Goal: Information Seeking & Learning: Understand process/instructions

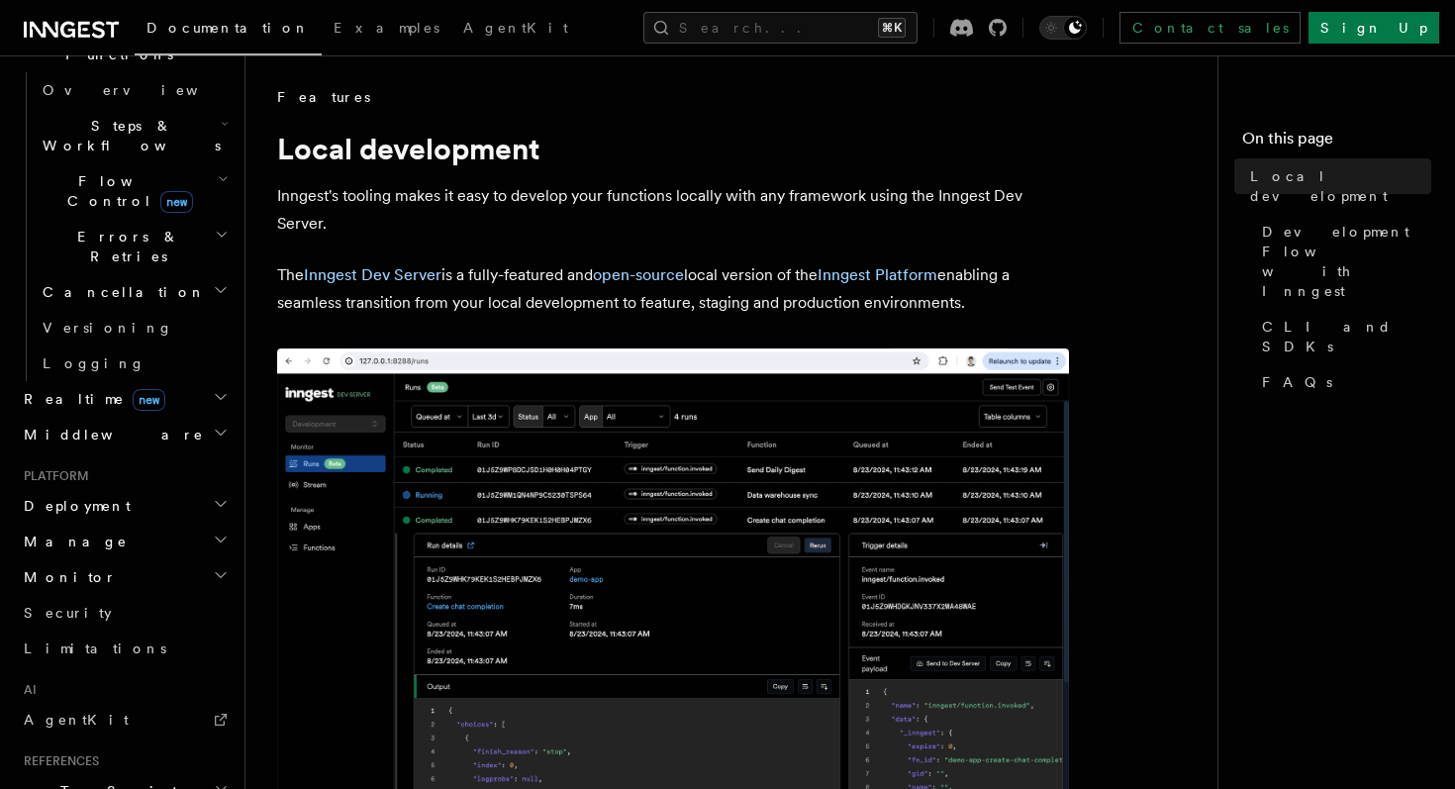
click at [111, 488] on h2 "Deployment" at bounding box center [124, 506] width 217 height 36
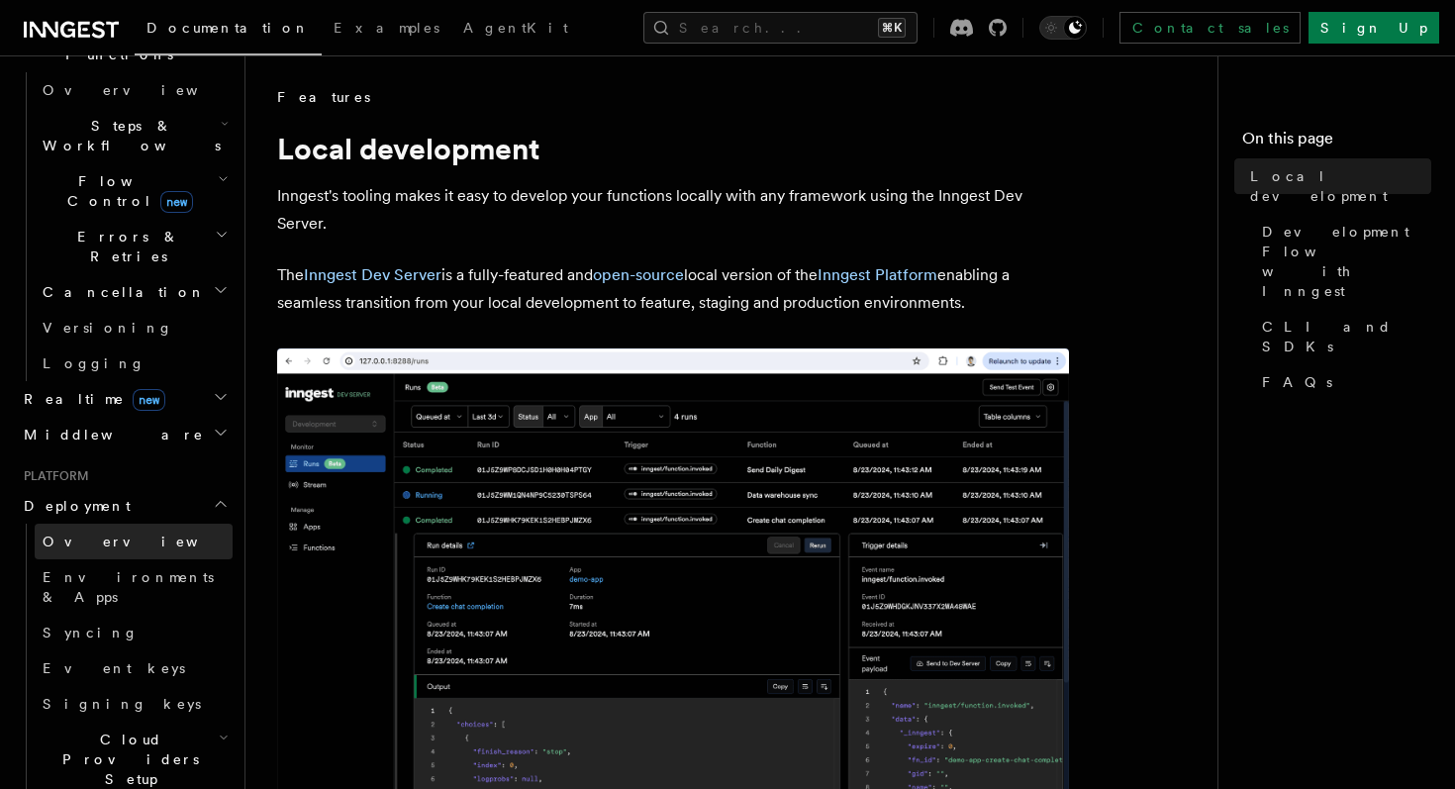
click at [77, 534] on span "Overview" at bounding box center [145, 542] width 204 height 16
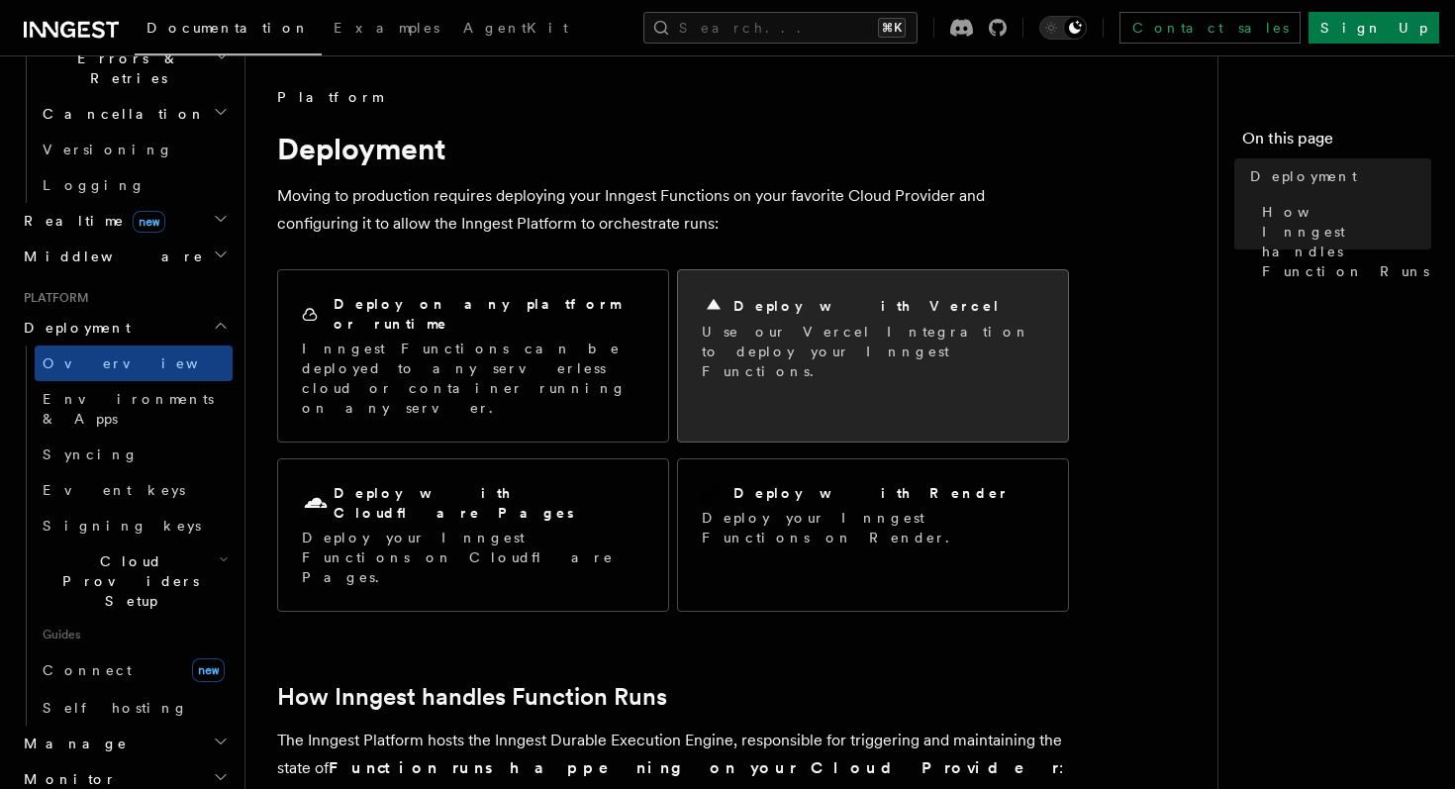
click at [837, 333] on p "Use our Vercel Integration to deploy your Inngest Functions." at bounding box center [873, 351] width 343 height 59
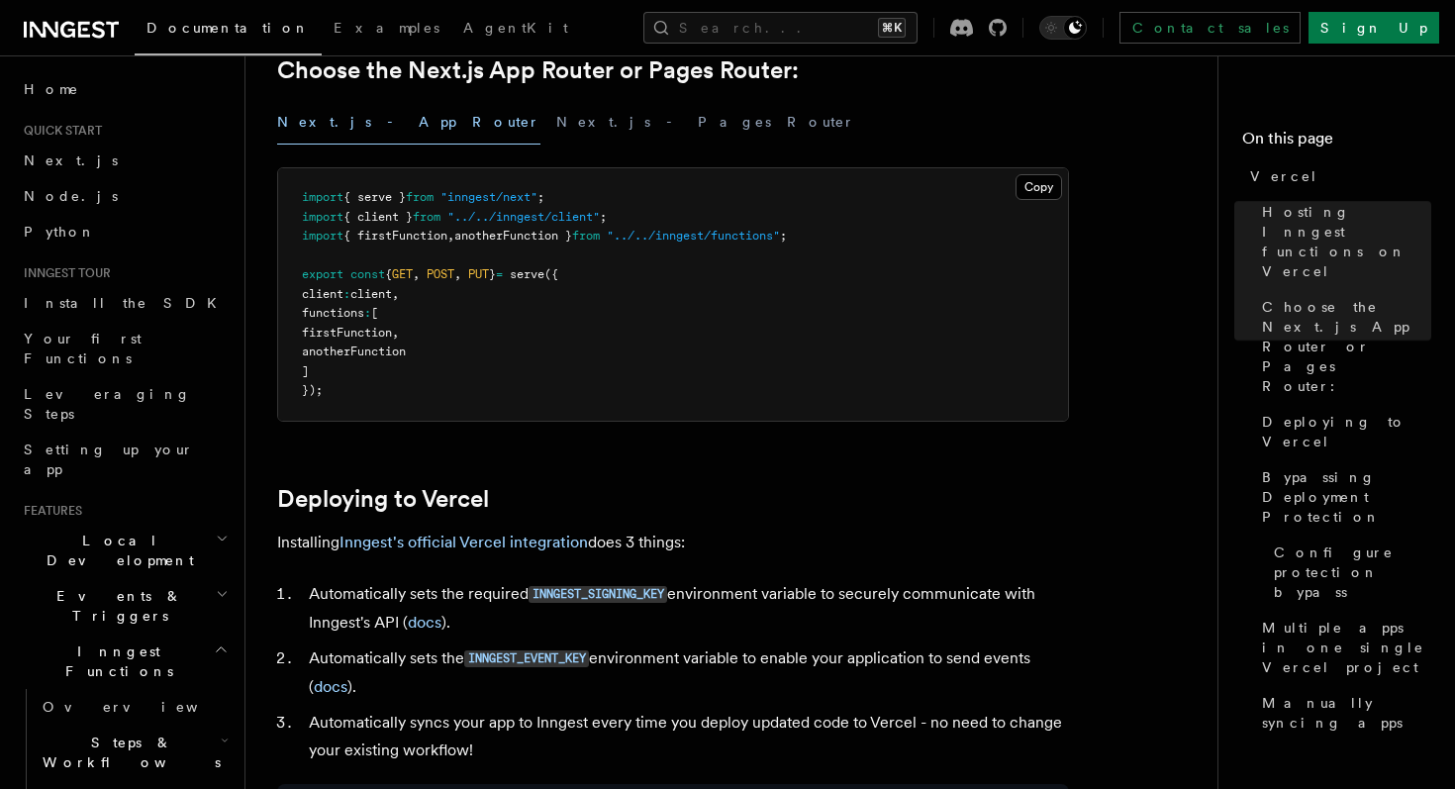
scroll to position [518, 0]
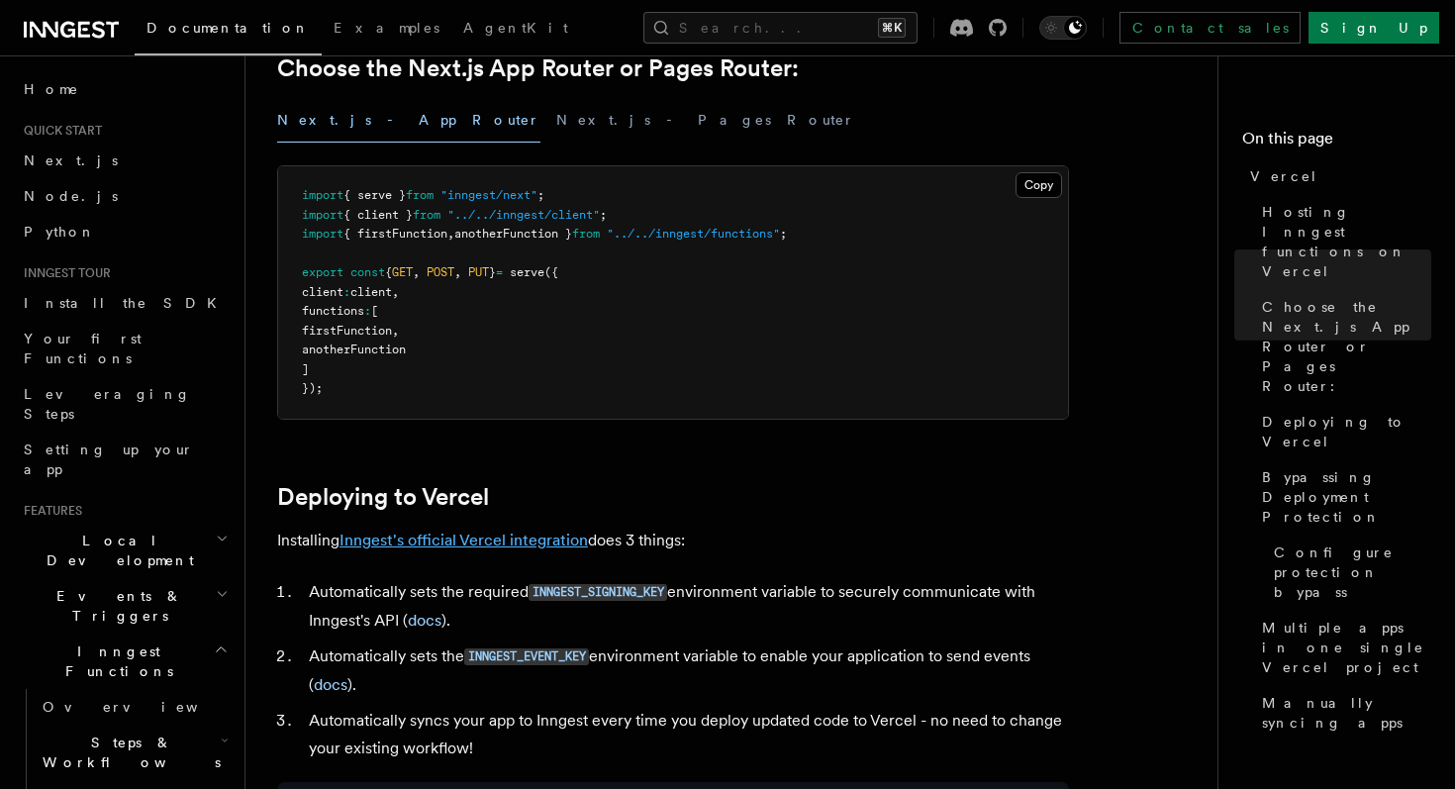
click at [422, 541] on link "Inngest's official Vercel integration" at bounding box center [464, 540] width 248 height 19
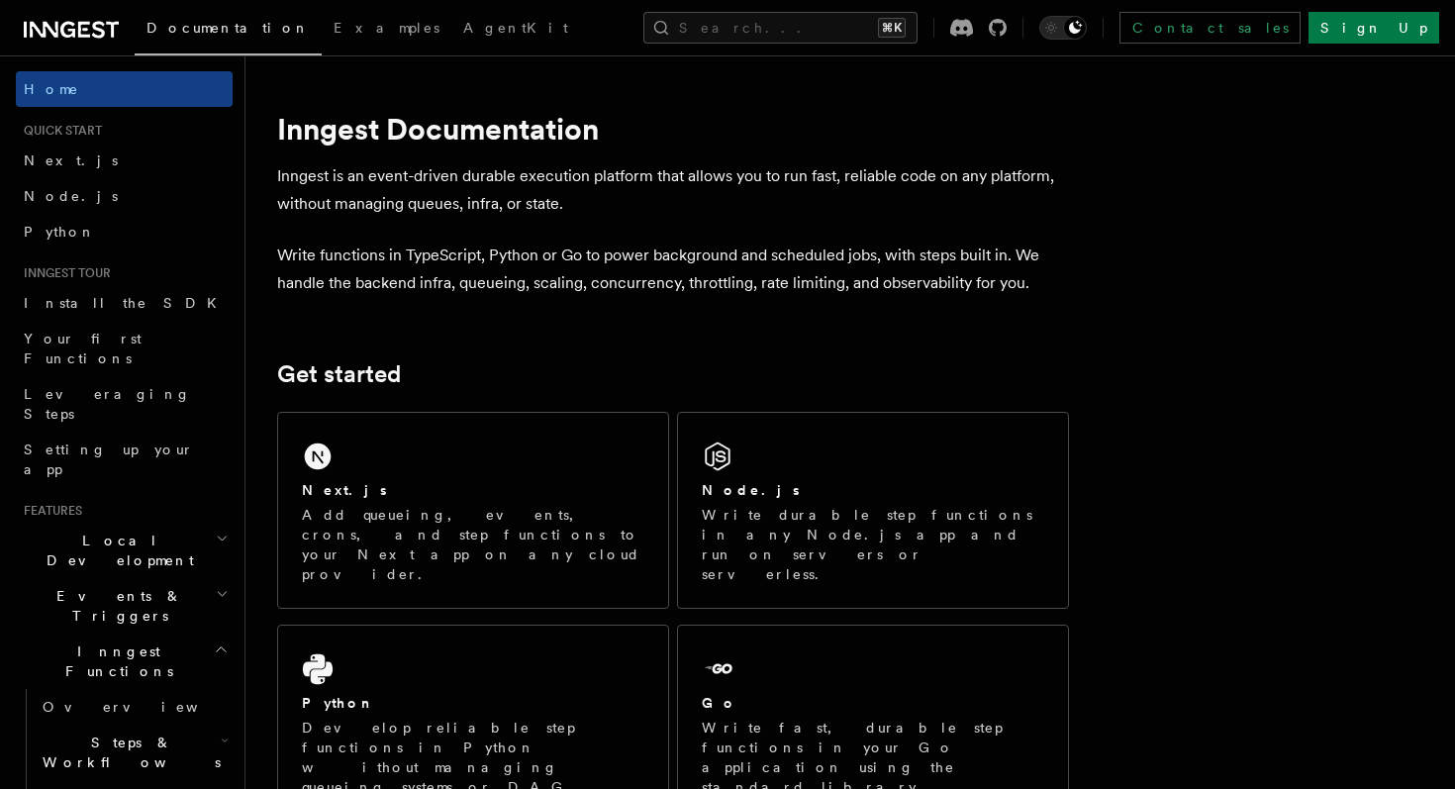
click at [159, 37] on link "Documentation" at bounding box center [228, 31] width 187 height 50
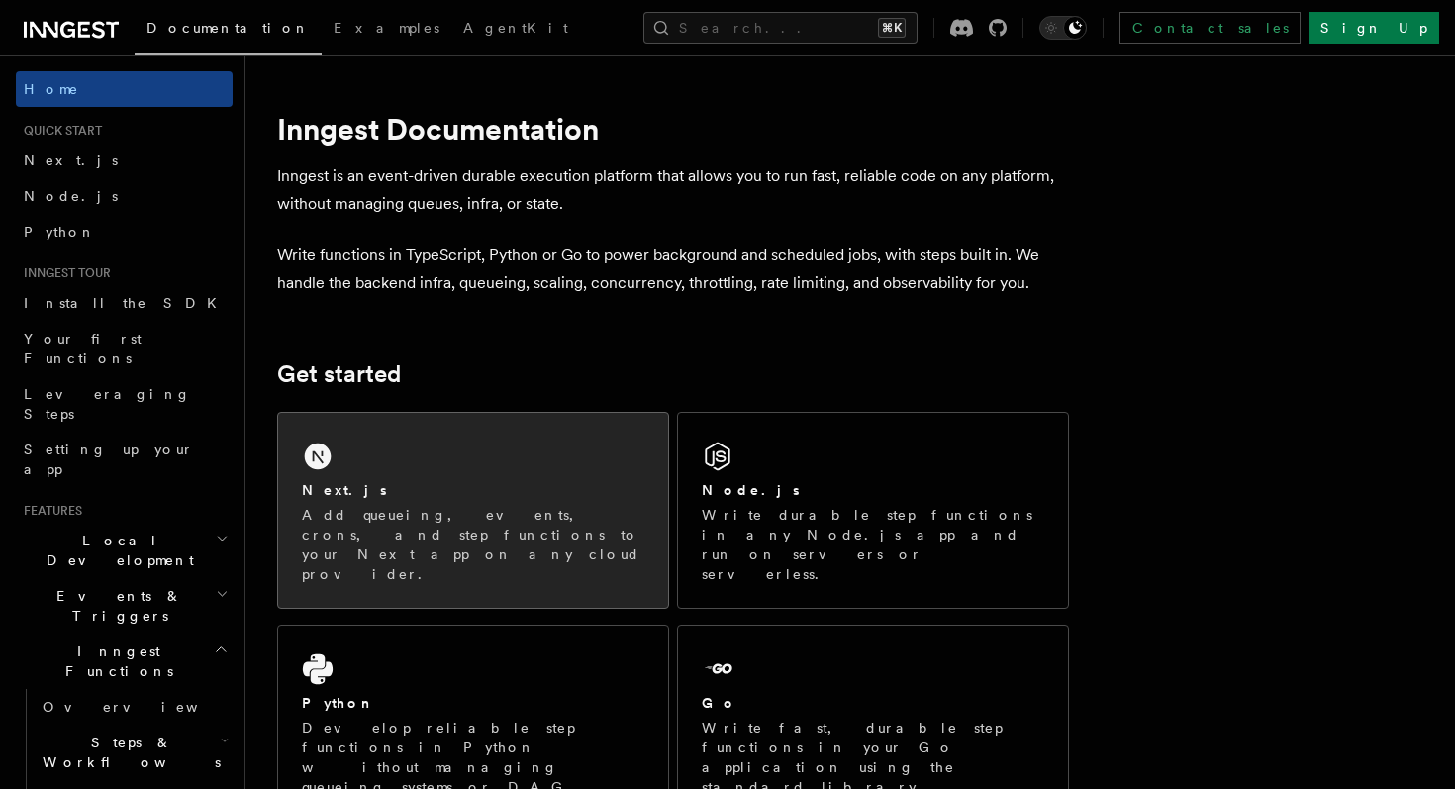
click at [330, 468] on icon at bounding box center [318, 457] width 32 height 32
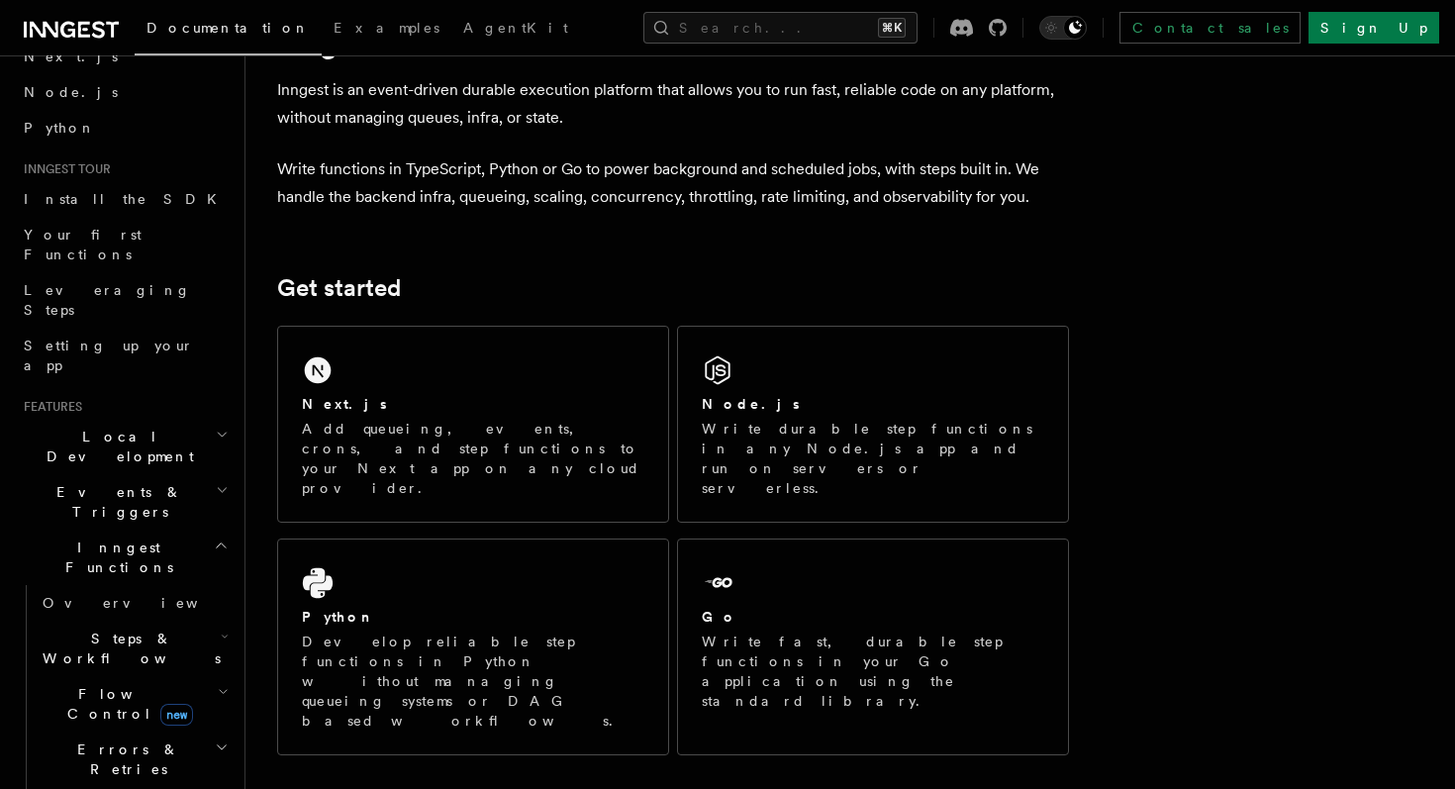
scroll to position [154, 0]
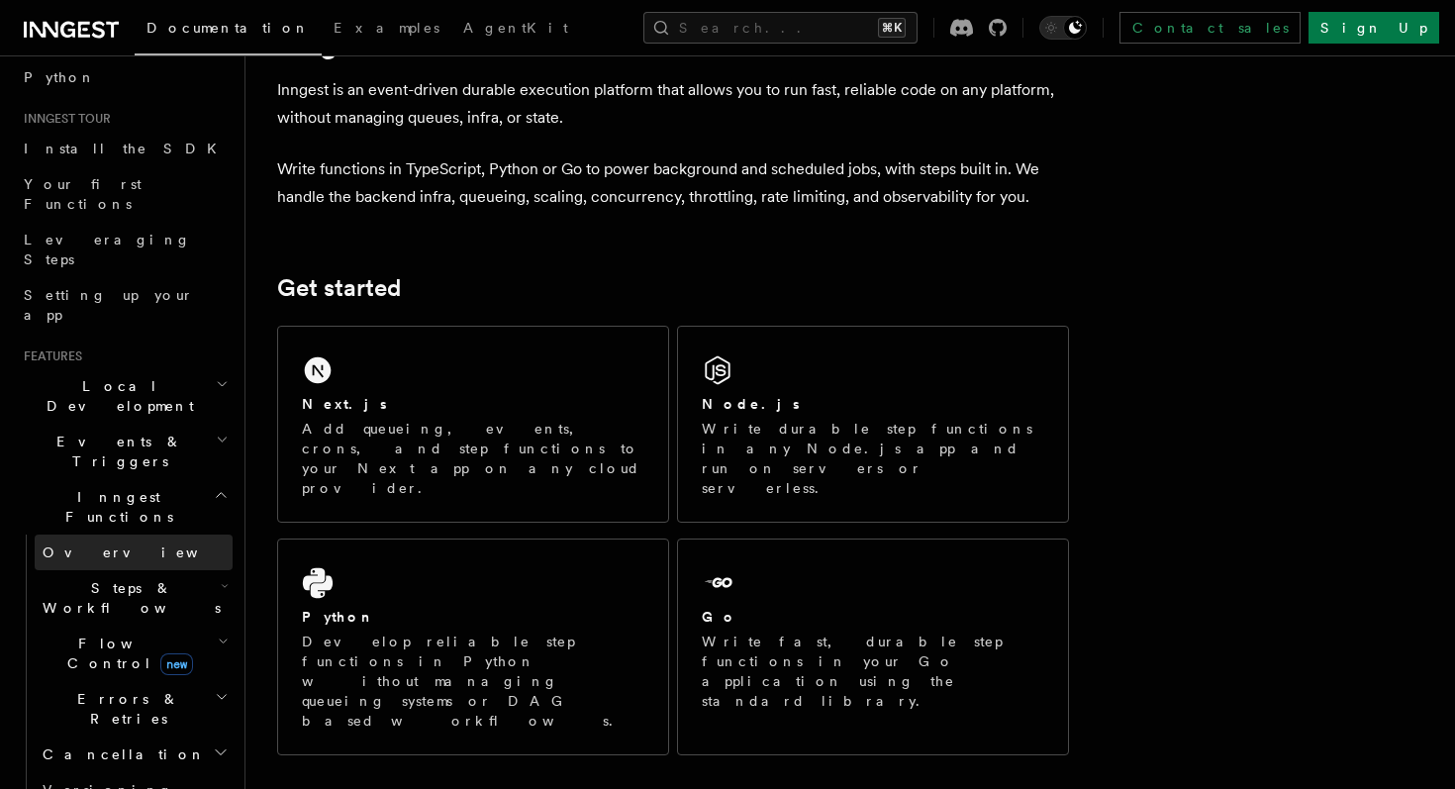
click at [116, 535] on link "Overview" at bounding box center [134, 553] width 198 height 36
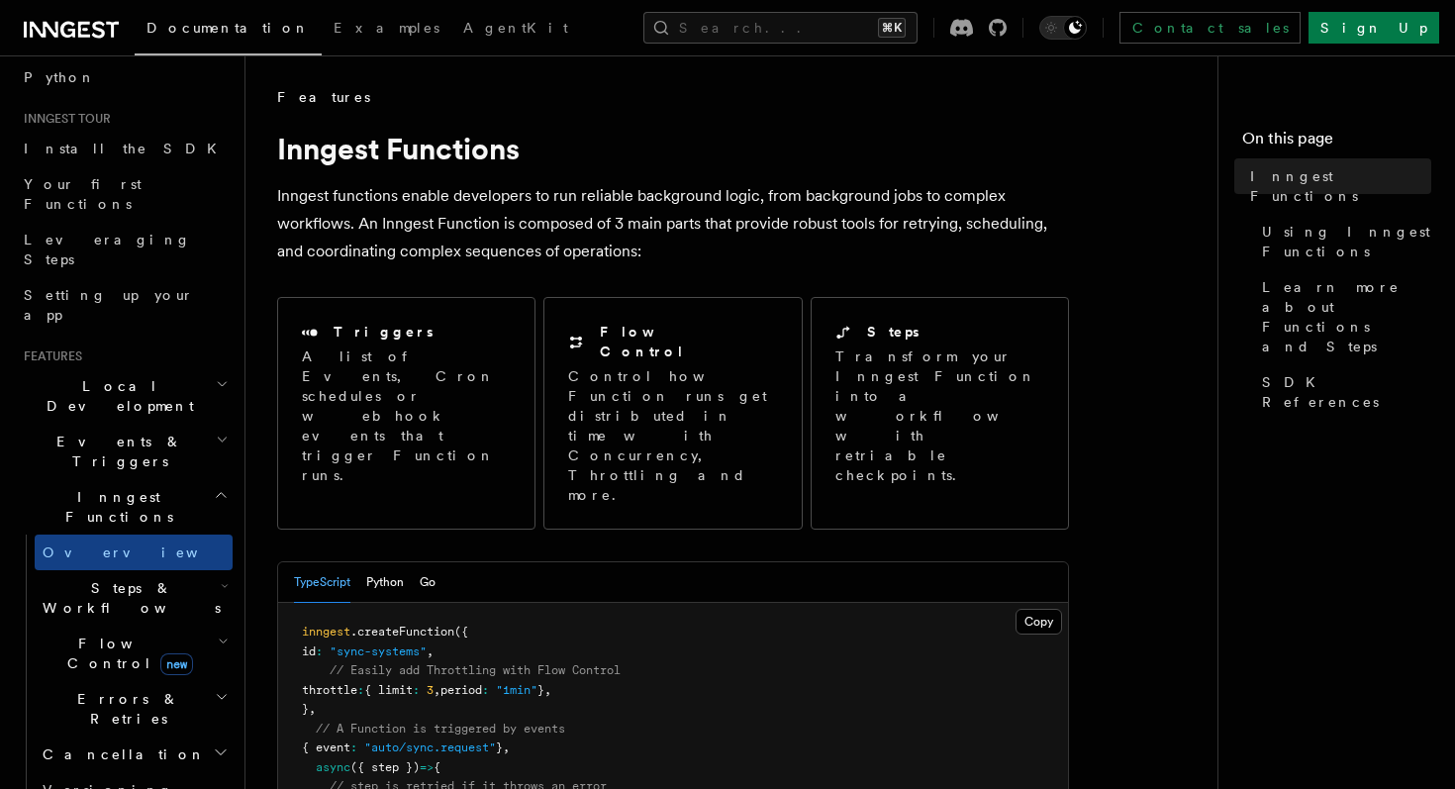
click at [226, 487] on icon "button" at bounding box center [221, 495] width 15 height 16
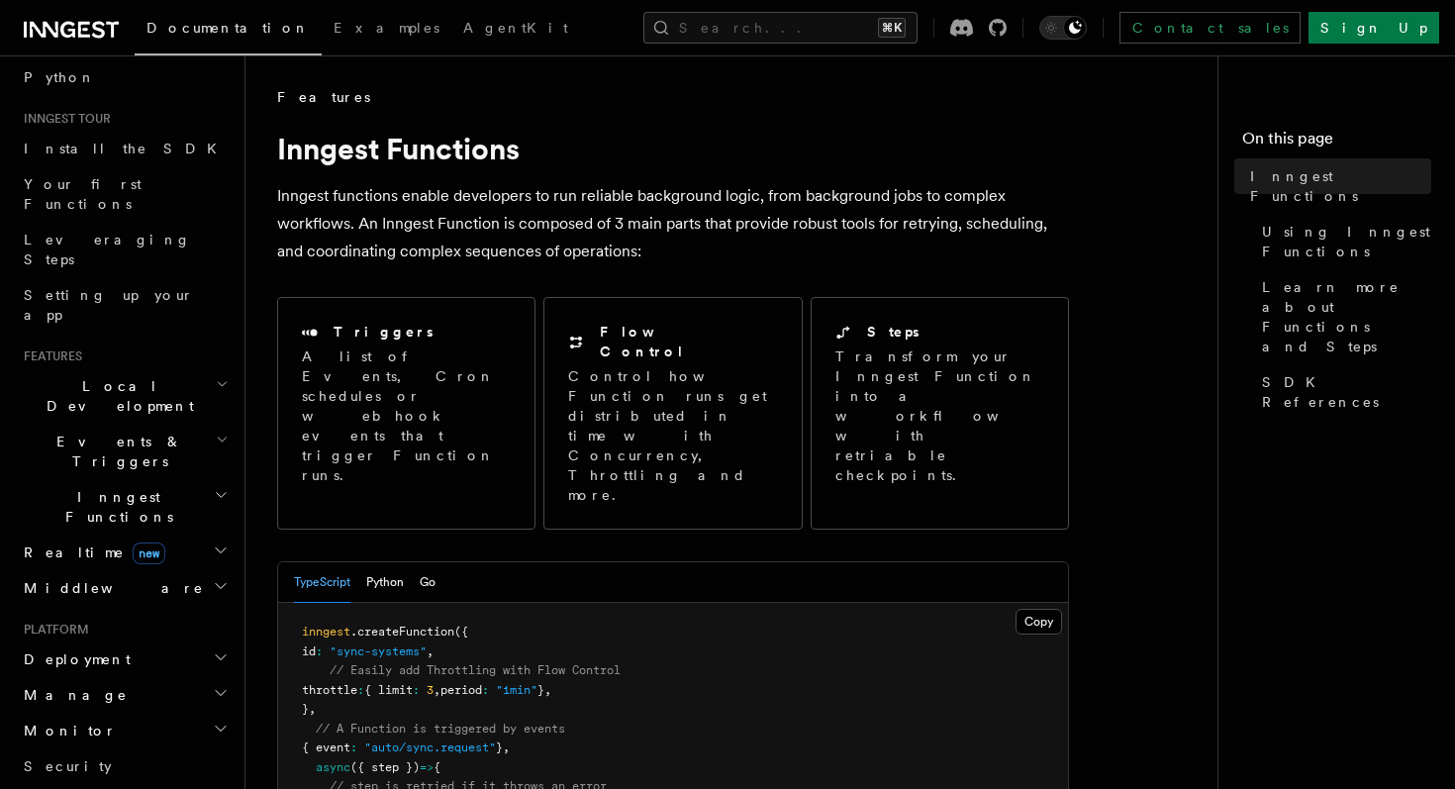
scroll to position [201, 0]
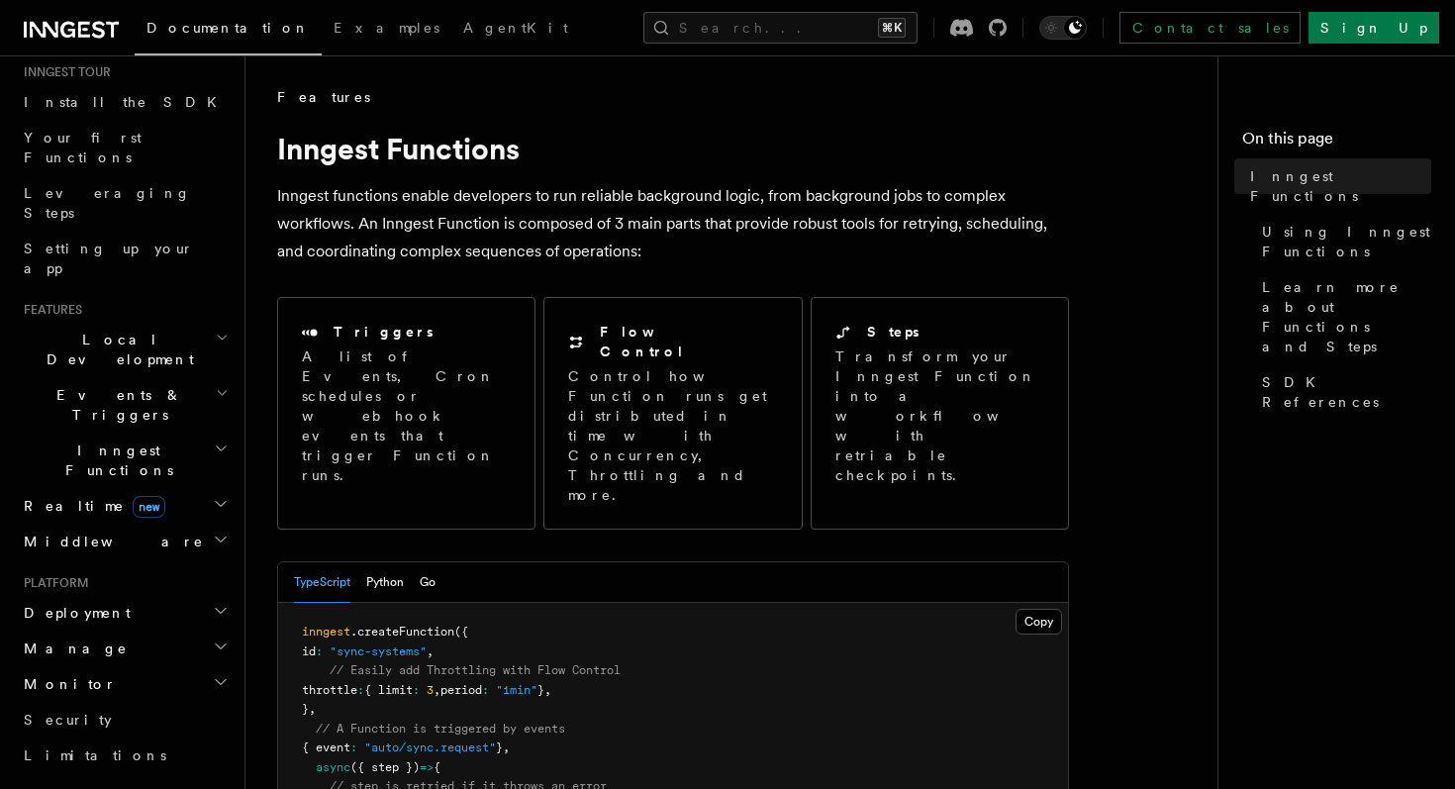
click at [116, 595] on h2 "Deployment" at bounding box center [124, 613] width 217 height 36
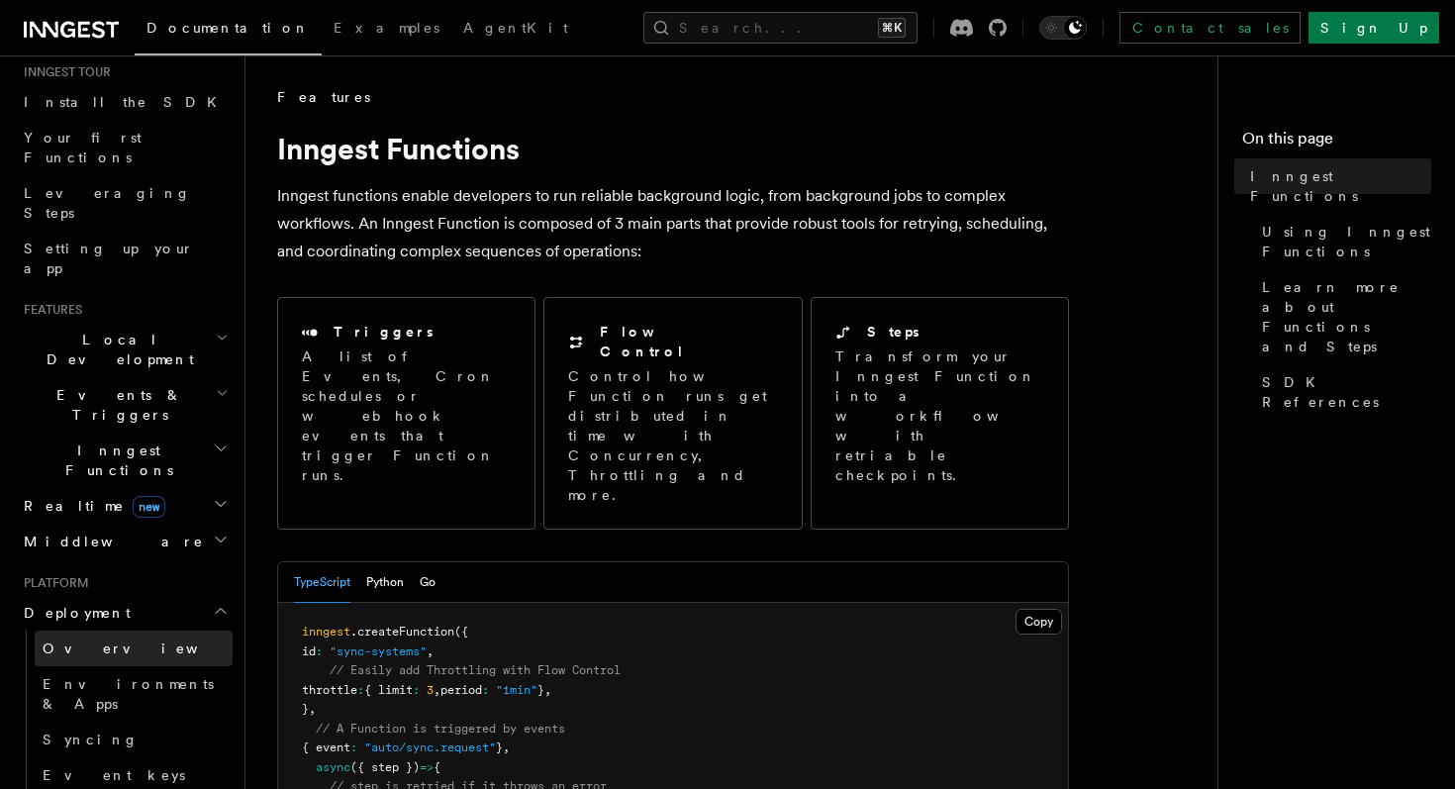
click at [85, 641] on span "Overview" at bounding box center [145, 649] width 204 height 16
click at [76, 641] on span "Overview" at bounding box center [145, 649] width 204 height 16
click at [136, 631] on link "Overview" at bounding box center [134, 649] width 198 height 36
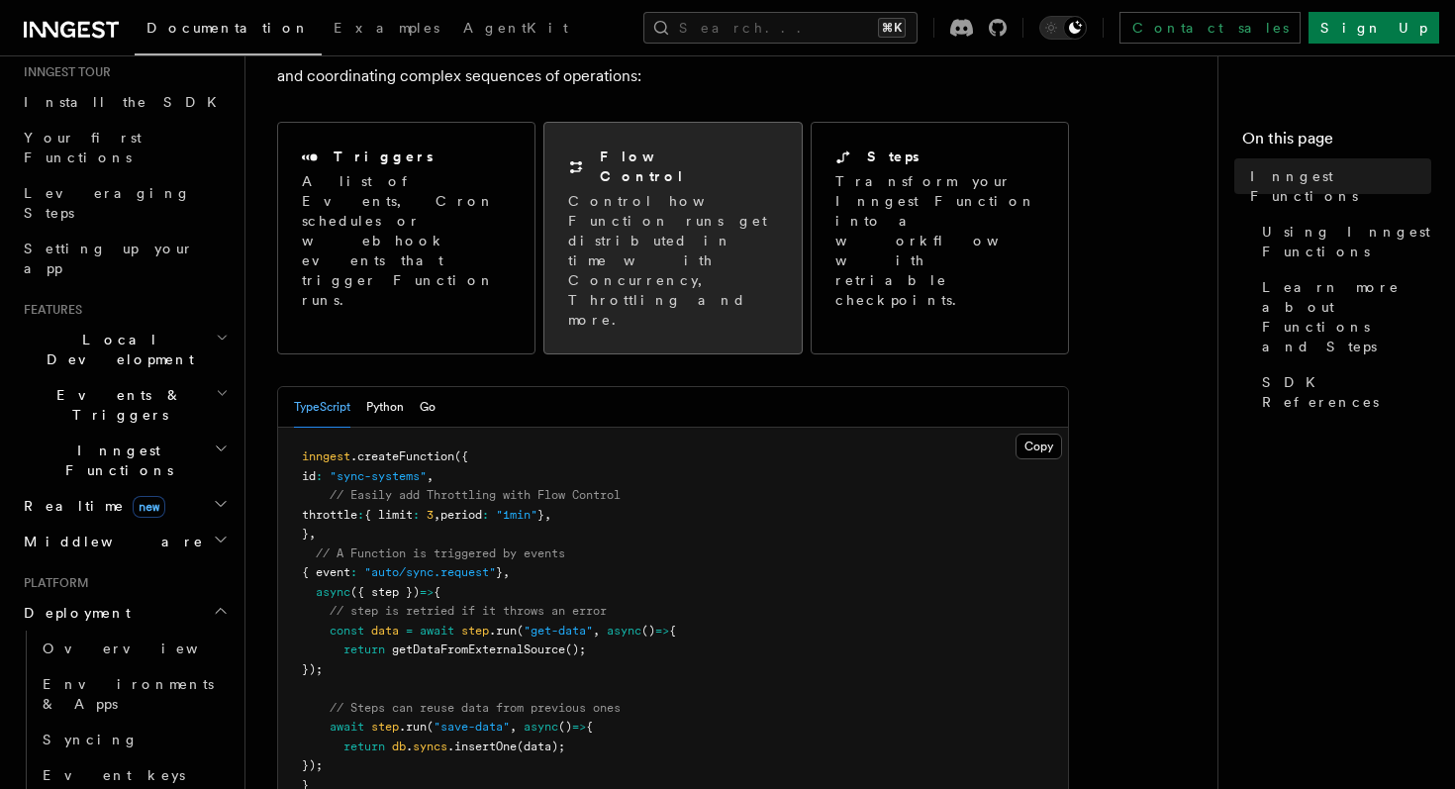
scroll to position [179, 0]
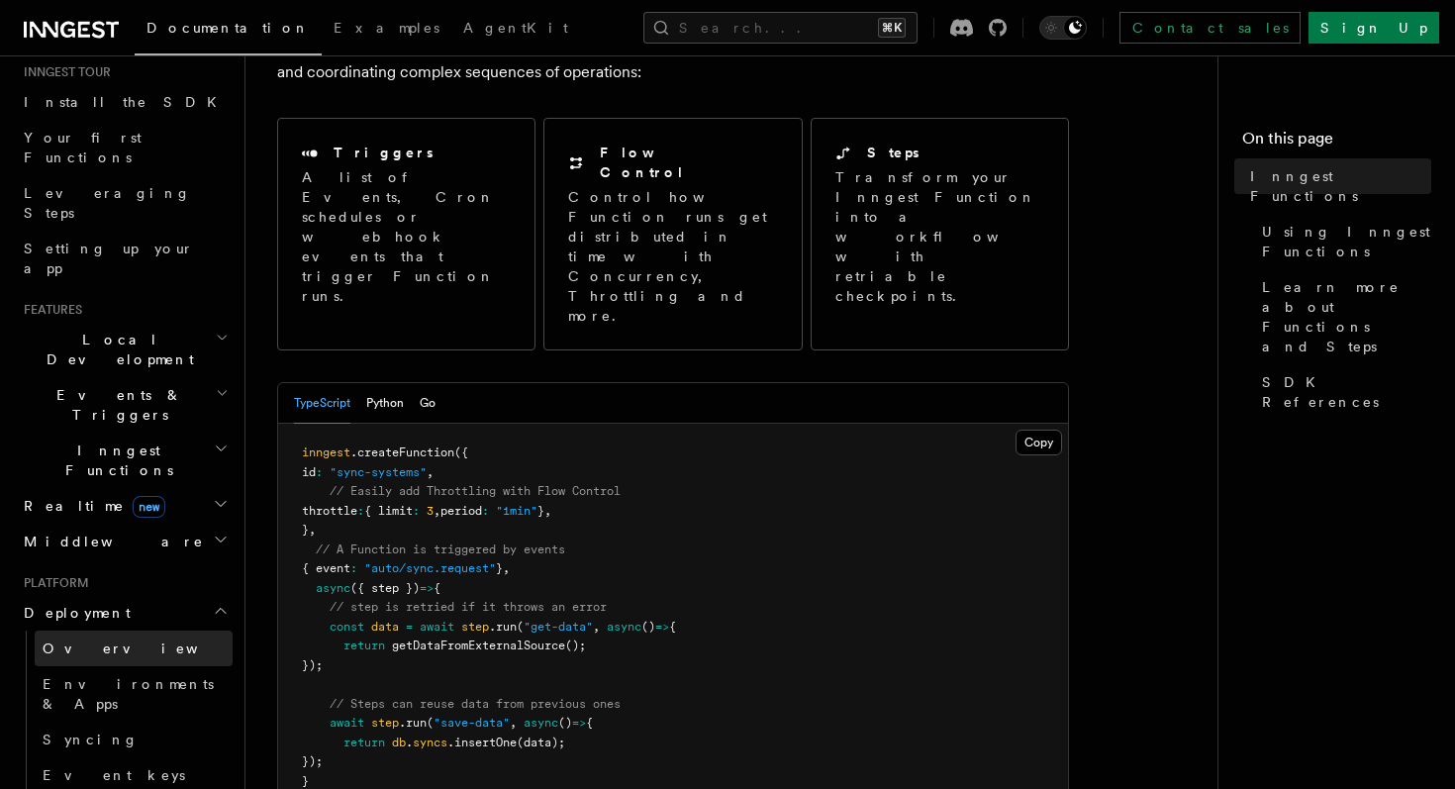
click at [59, 641] on span "Overview" at bounding box center [145, 649] width 204 height 16
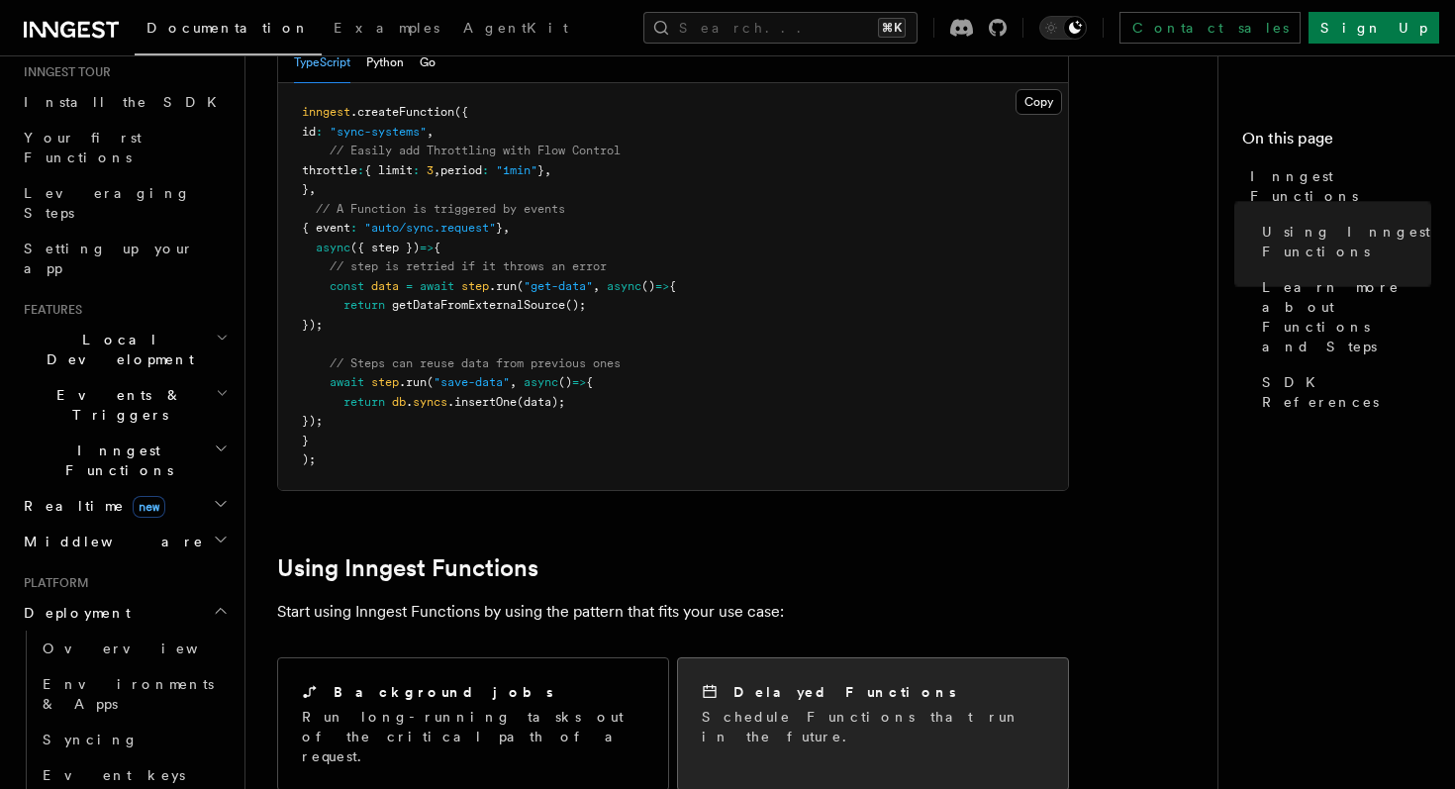
scroll to position [0, 0]
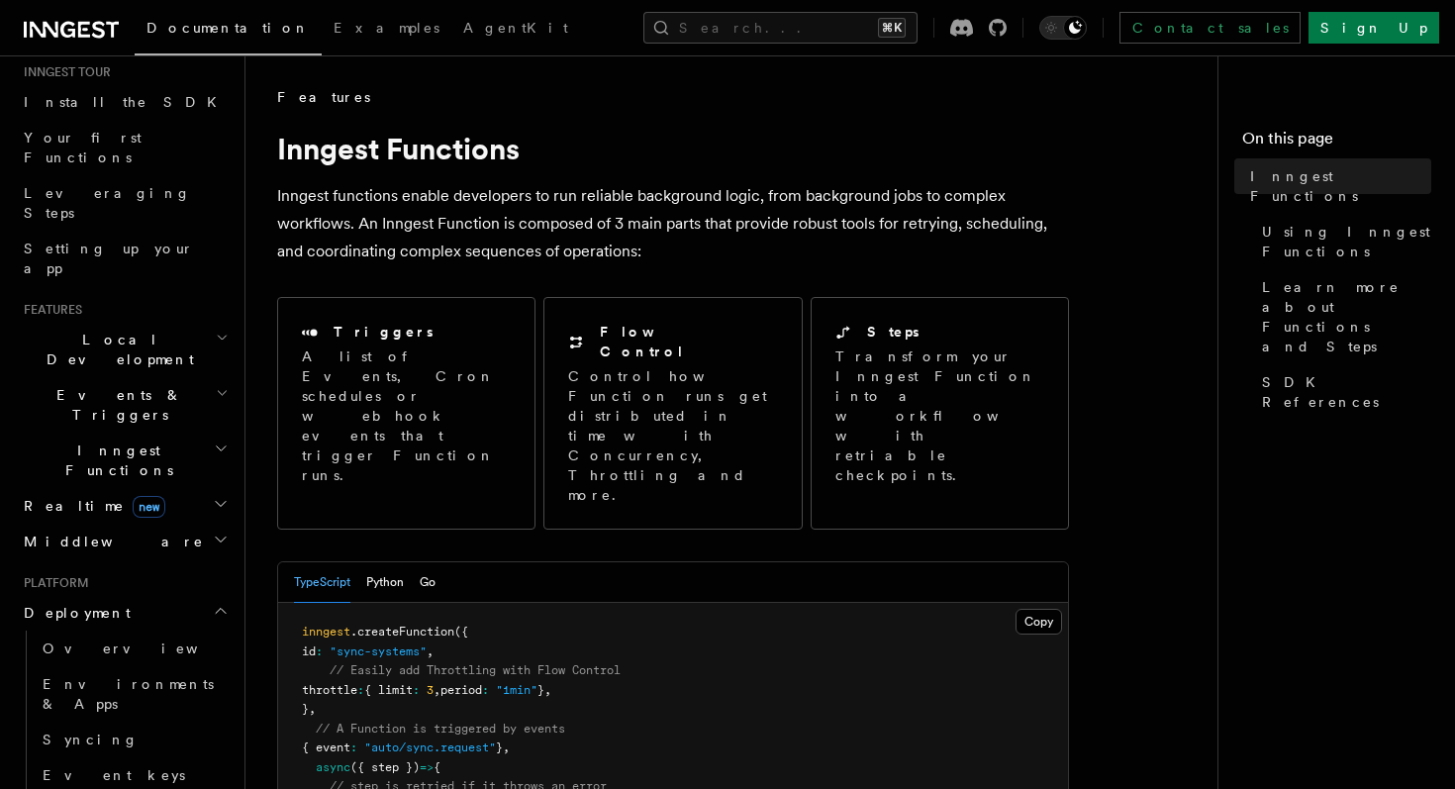
click at [222, 441] on icon "button" at bounding box center [221, 449] width 15 height 16
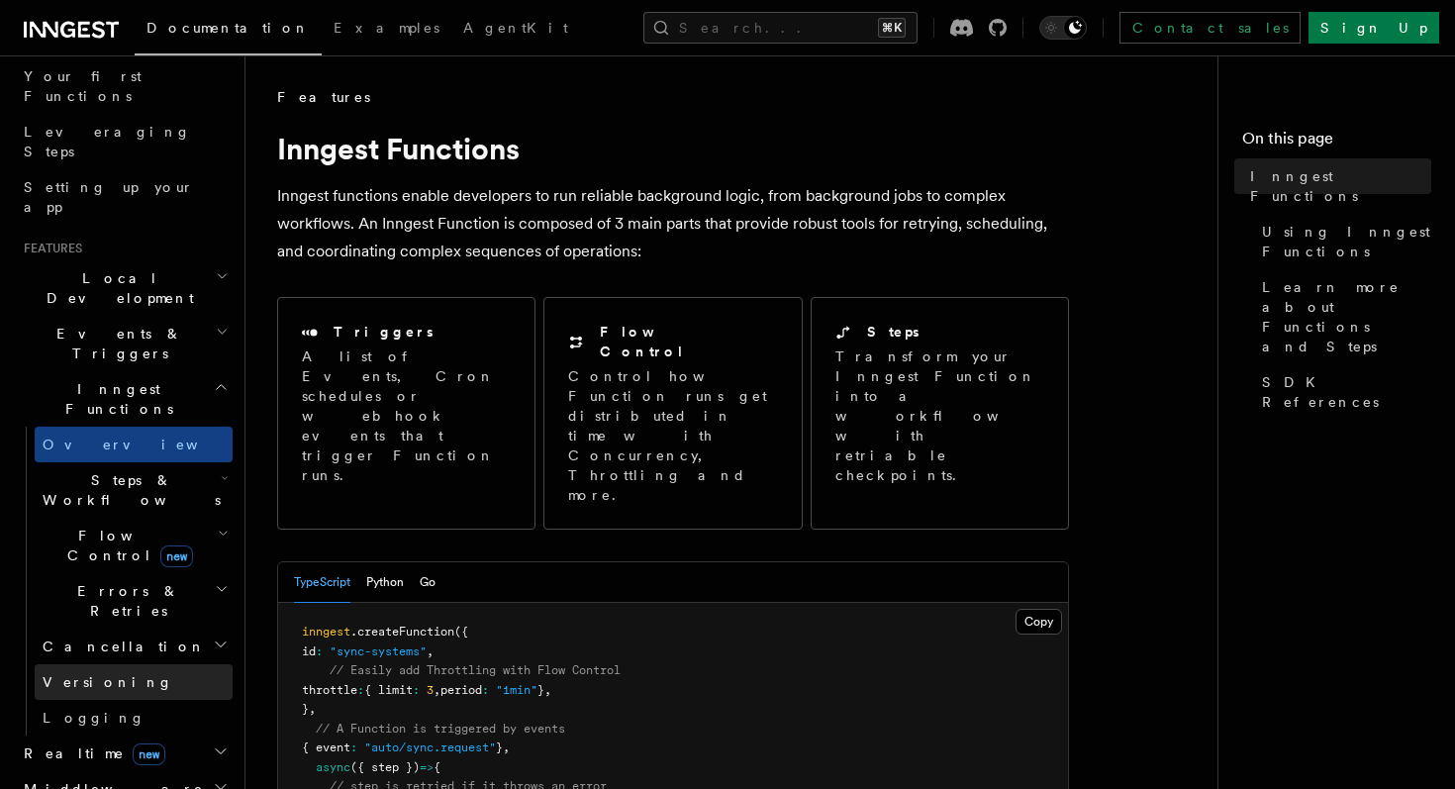
scroll to position [284, 0]
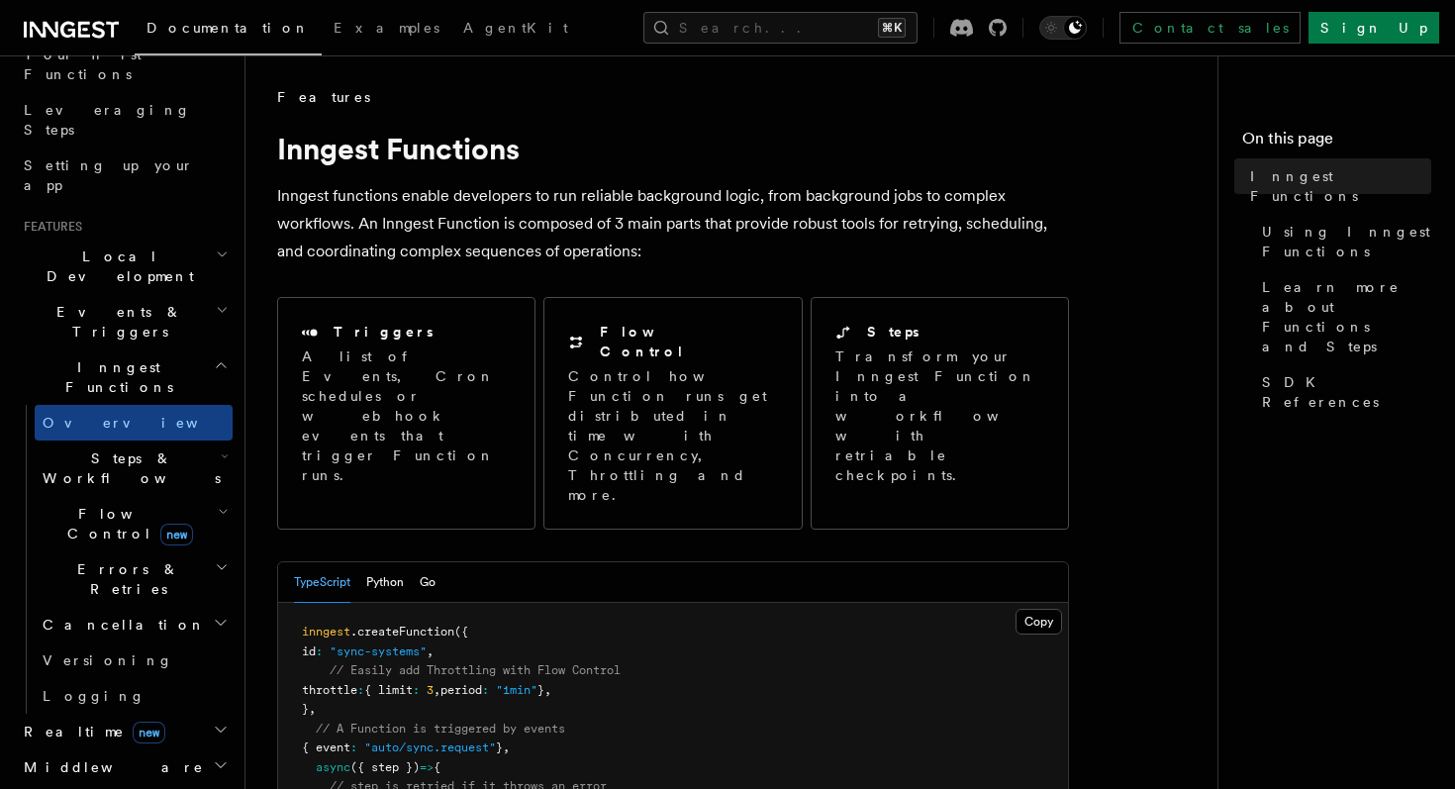
click at [164, 405] on link "Overview" at bounding box center [134, 423] width 198 height 36
click at [145, 349] on h2 "Inngest Functions" at bounding box center [124, 376] width 217 height 55
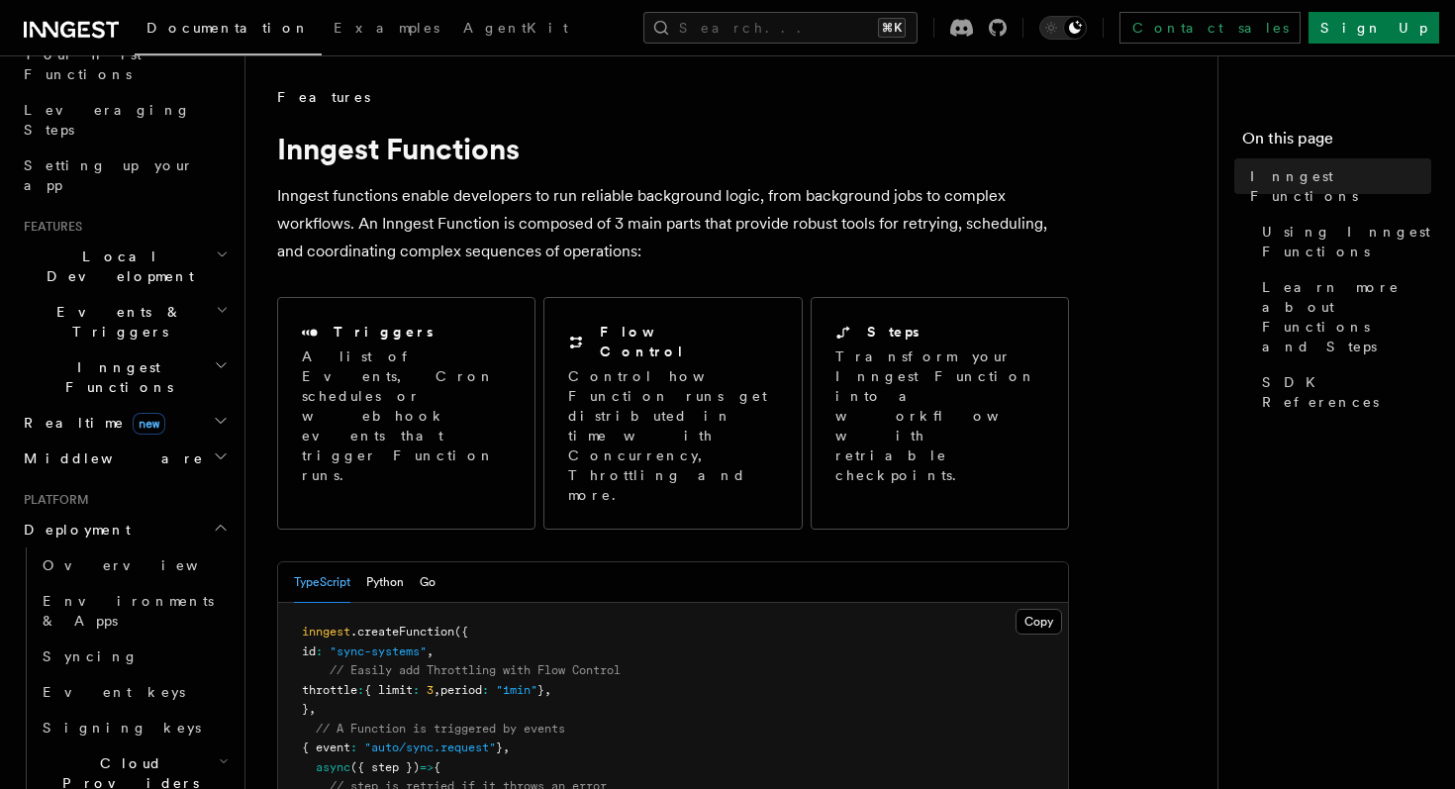
click at [211, 349] on h2 "Inngest Functions" at bounding box center [124, 376] width 217 height 55
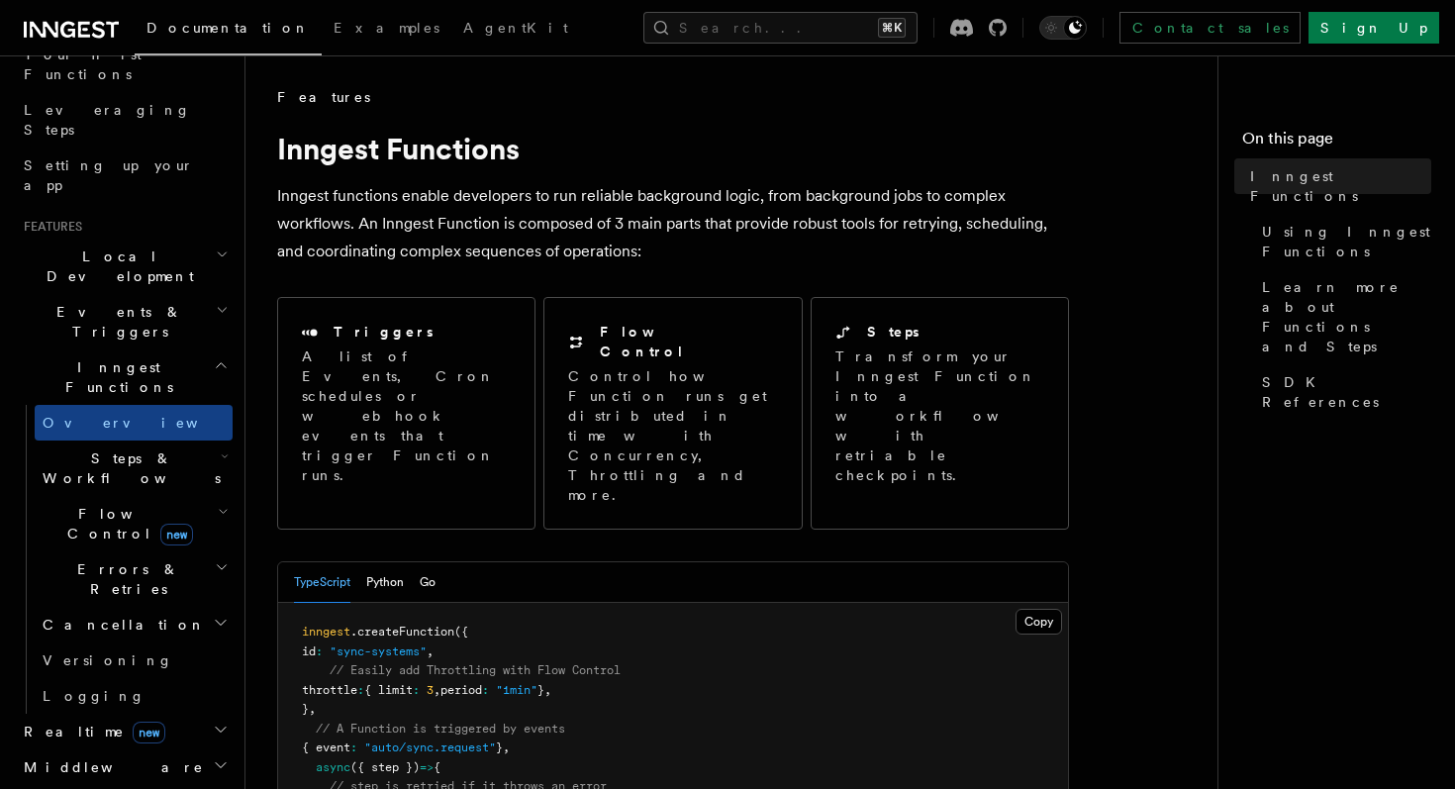
click at [165, 441] on h2 "Steps & Workflows" at bounding box center [134, 468] width 198 height 55
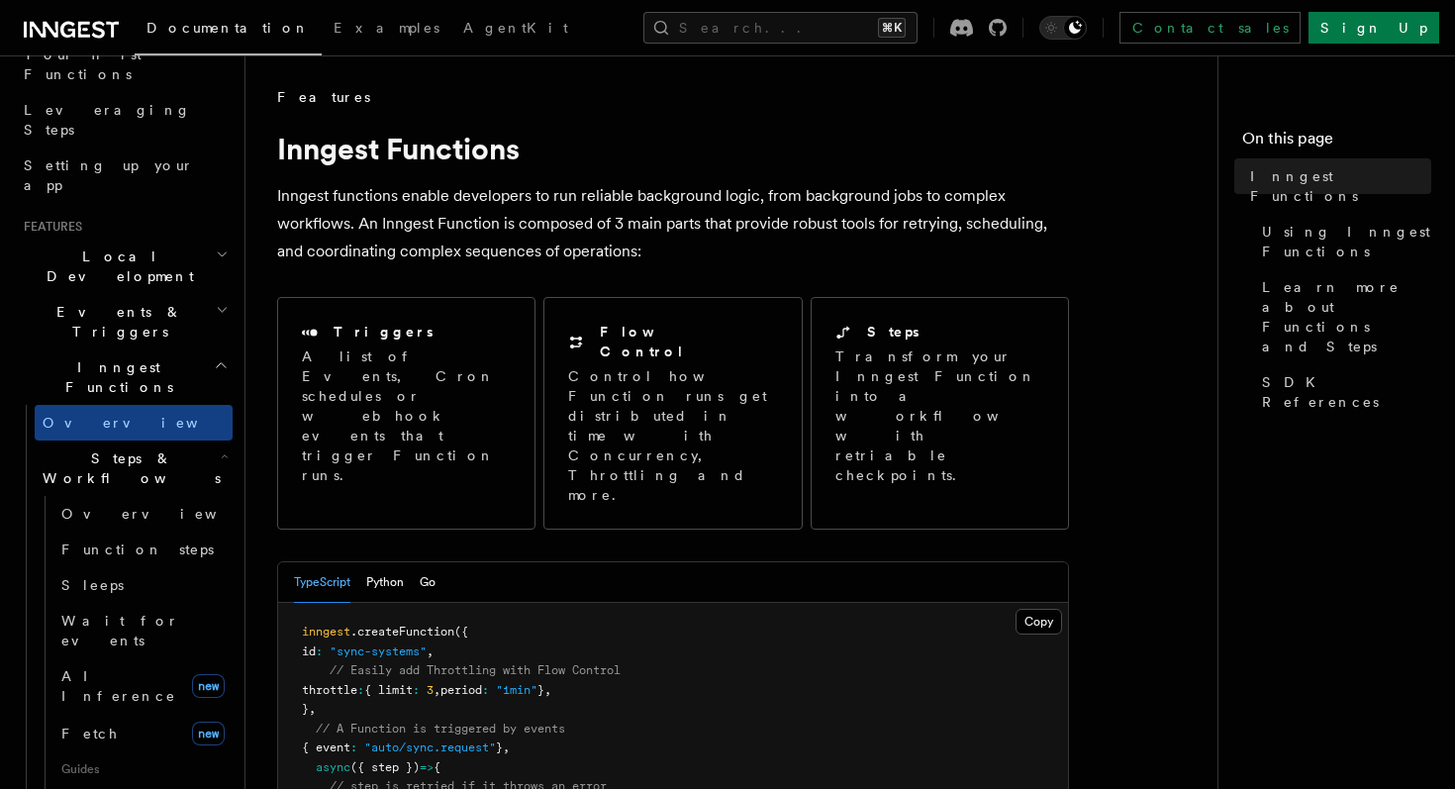
click at [208, 441] on h2 "Steps & Workflows" at bounding box center [134, 468] width 198 height 55
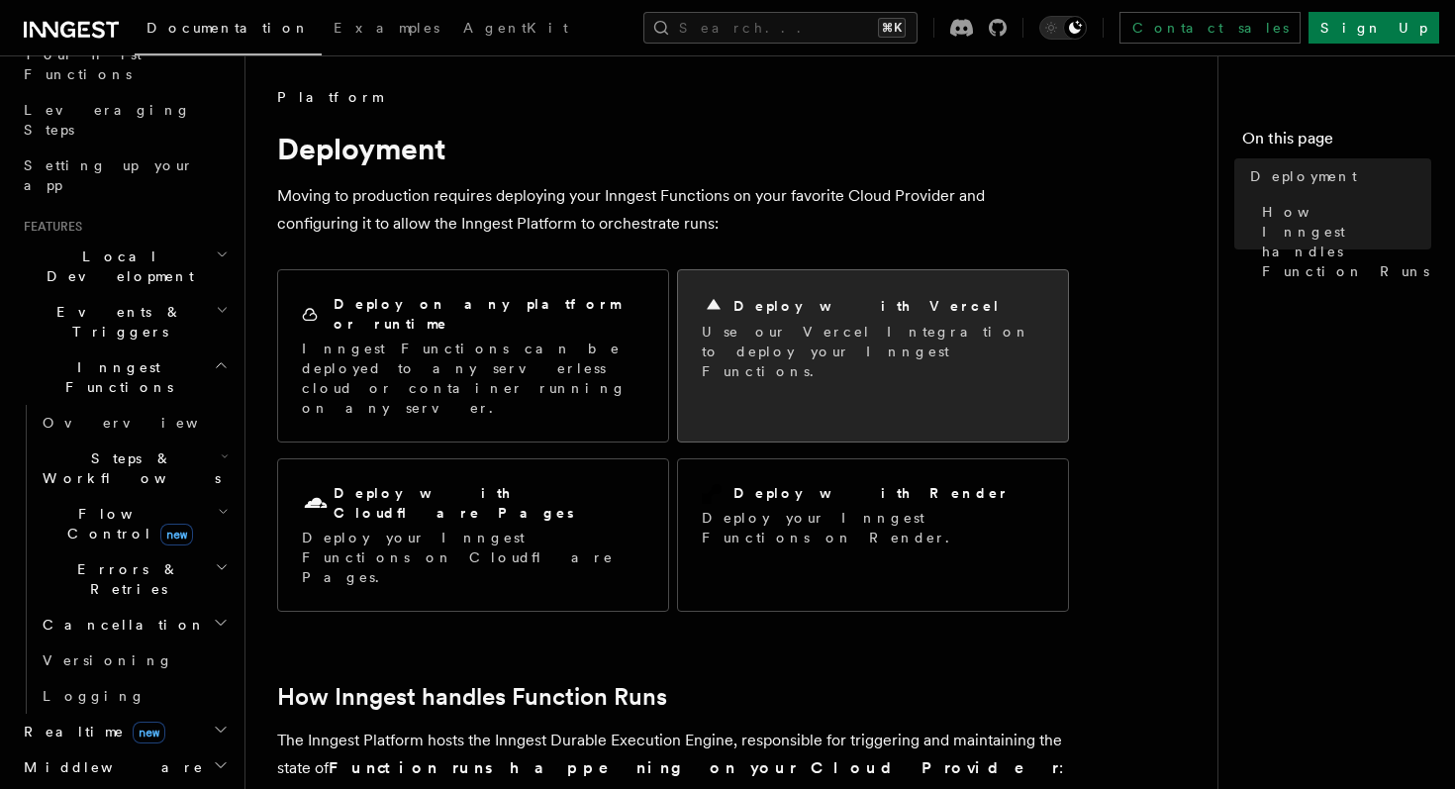
click at [800, 308] on h2 "Deploy with Vercel" at bounding box center [867, 306] width 267 height 20
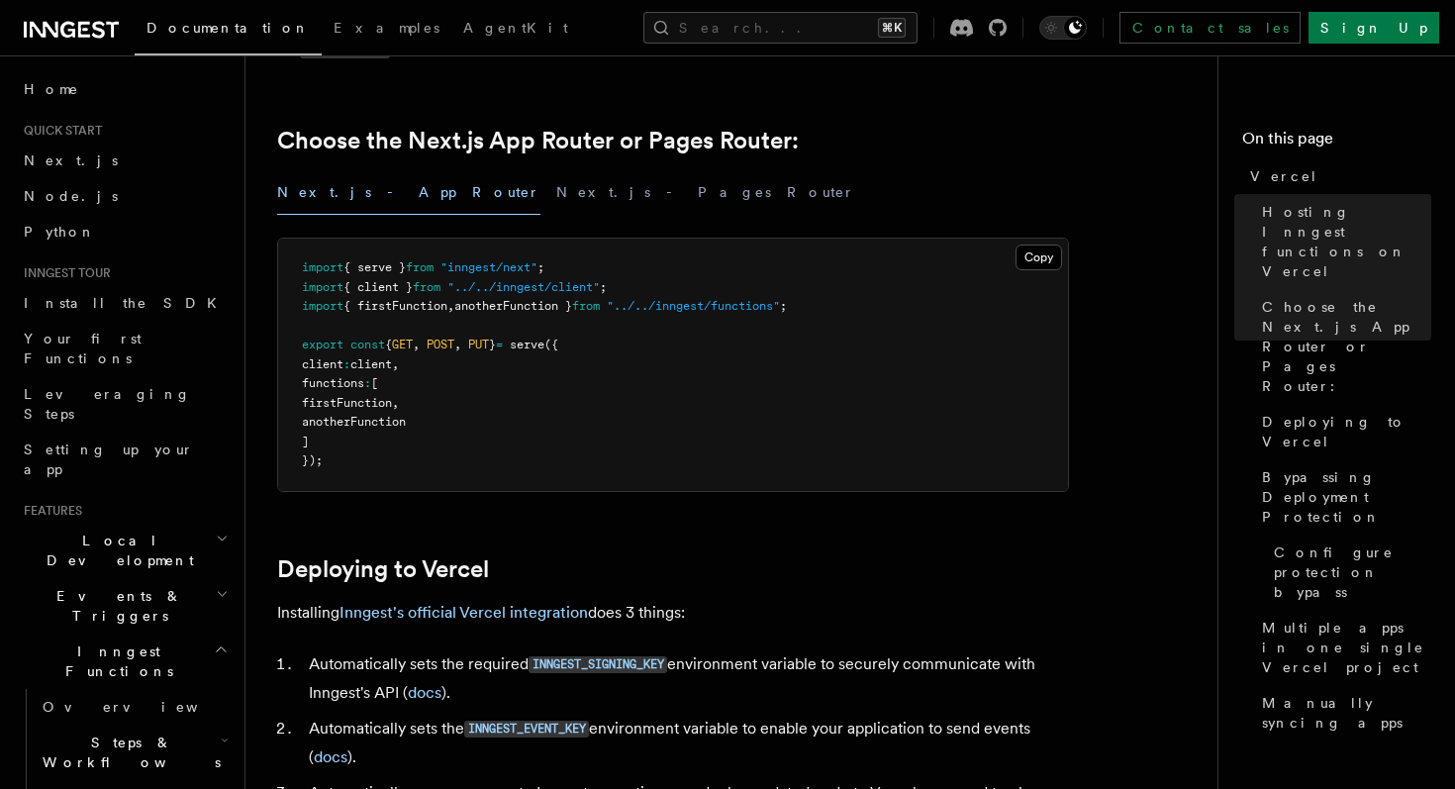
scroll to position [453, 0]
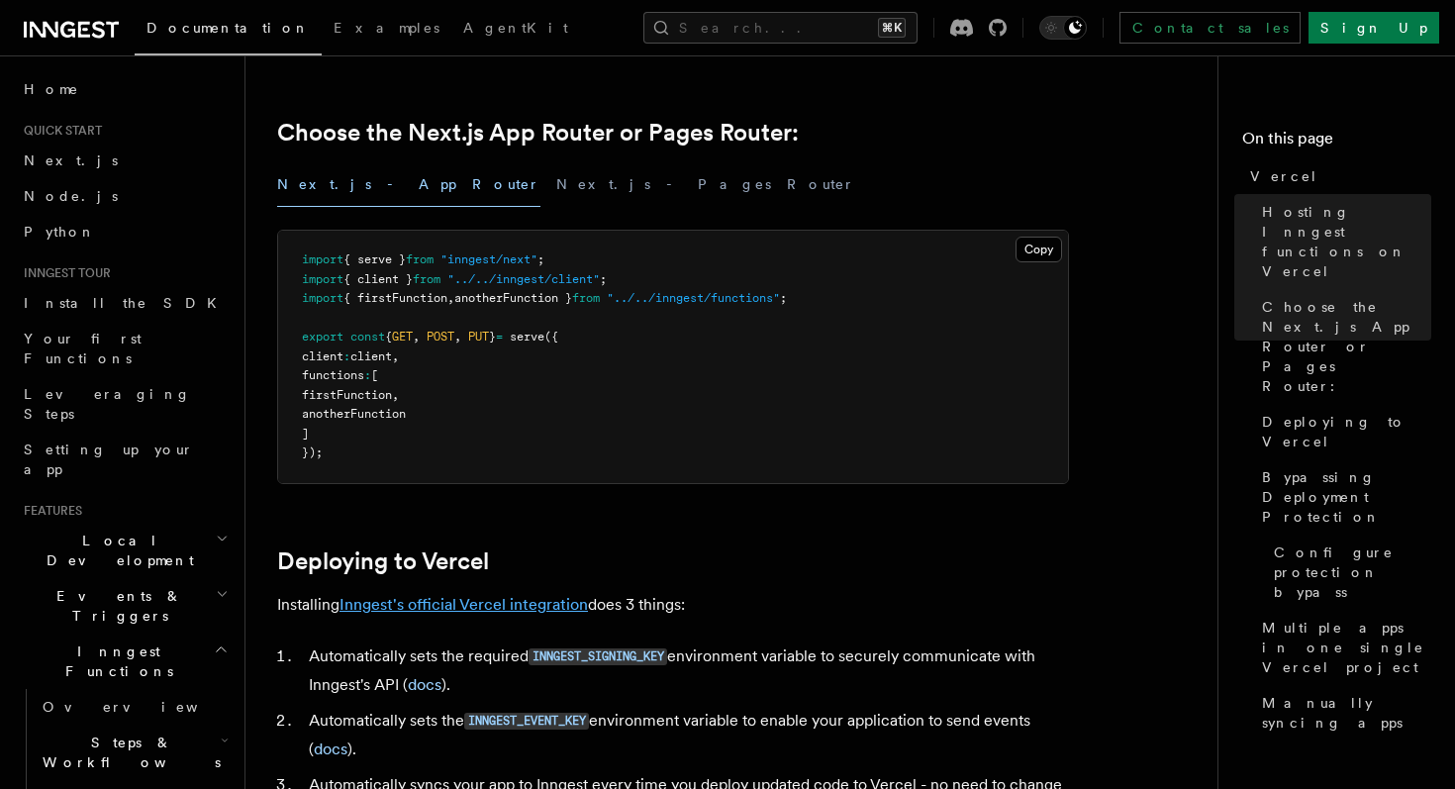
click at [465, 603] on link "Inngest's official Vercel integration" at bounding box center [464, 604] width 248 height 19
